Goal: Use online tool/utility

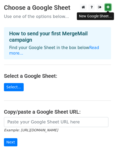
click at [107, 5] on link at bounding box center [108, 7] width 6 height 7
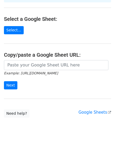
scroll to position [57, 0]
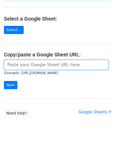
click at [14, 60] on input "url" at bounding box center [56, 65] width 104 height 10
paste input "https://docs.google.com/spreadsheets/d/1M70qjnUM_MN9Tz5ytbjgU2IeyrHfiYV2zjcGc3_…"
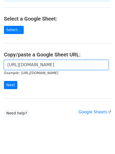
scroll to position [0, 114]
type input "https://docs.google.com/spreadsheets/d/1M70qjnUM_MN9Tz5ytbjgU2IeyrHfiYV2zjcGc3_…"
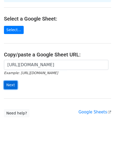
scroll to position [0, 0]
click at [13, 81] on input "Next" at bounding box center [10, 85] width 13 height 8
